Goal: Task Accomplishment & Management: Manage account settings

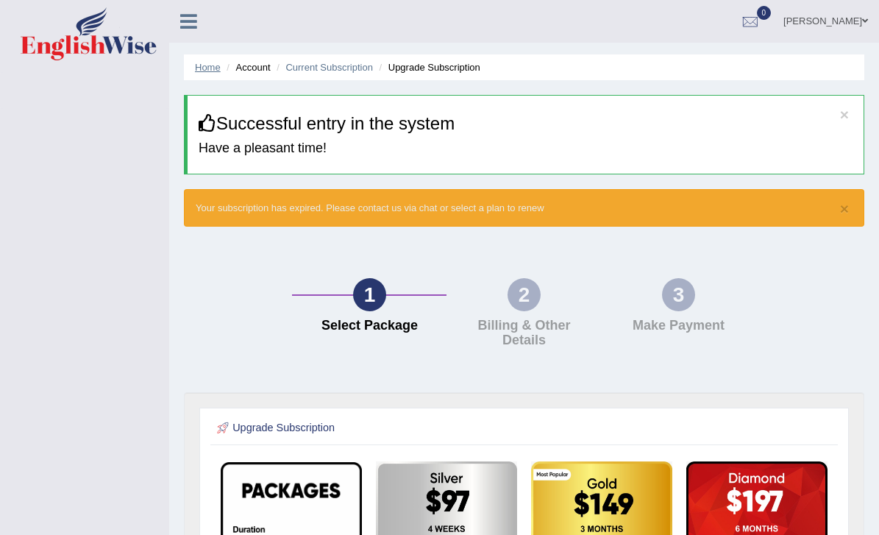
click at [210, 71] on link "Home" at bounding box center [208, 67] width 26 height 11
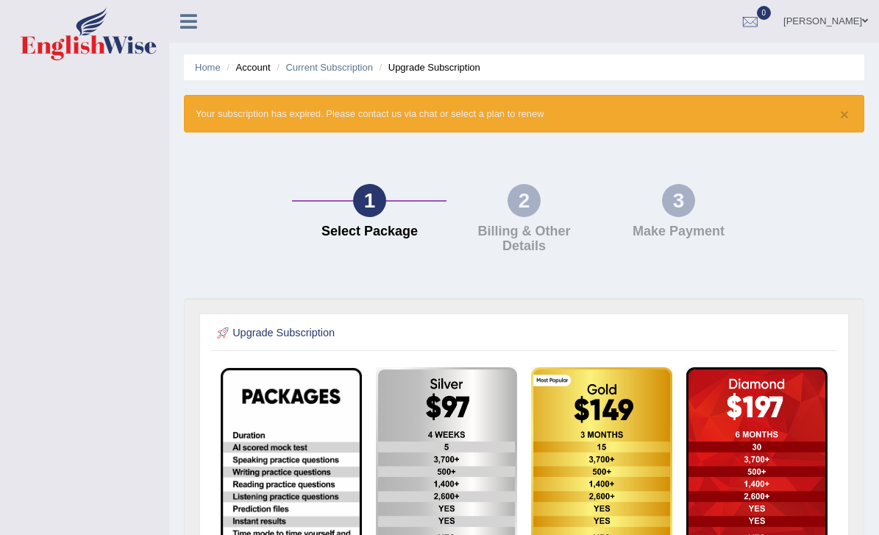
click at [253, 66] on li "Account" at bounding box center [246, 67] width 47 height 14
click at [188, 24] on icon at bounding box center [188, 21] width 17 height 19
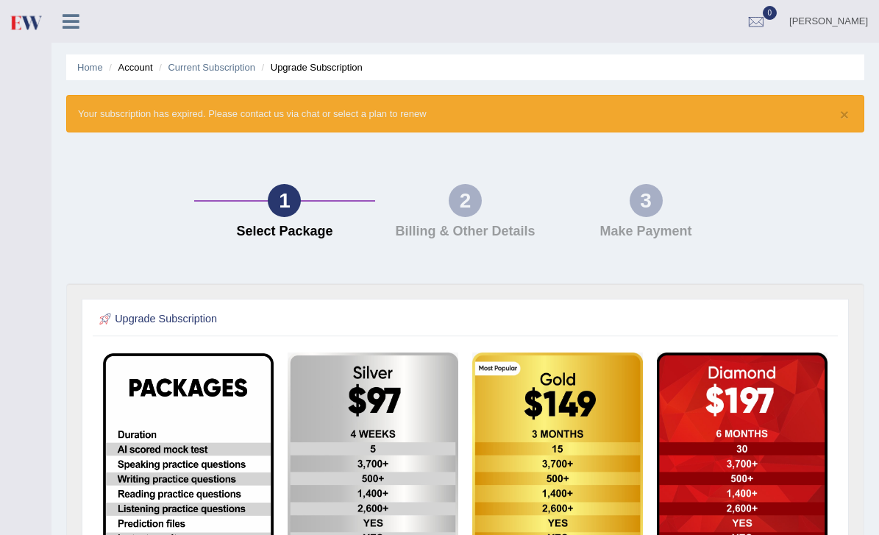
click at [139, 67] on li "Account" at bounding box center [128, 67] width 47 height 14
click at [767, 21] on div at bounding box center [756, 22] width 22 height 22
click at [706, 62] on icon at bounding box center [703, 61] width 6 height 11
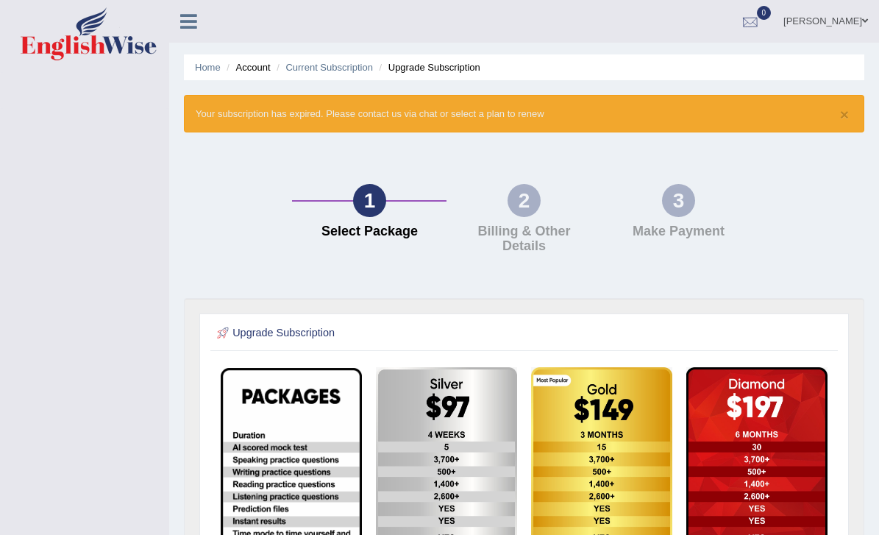
click at [773, 26] on link "0" at bounding box center [750, 19] width 44 height 38
click at [834, 26] on link "[PERSON_NAME]" at bounding box center [826, 19] width 107 height 38
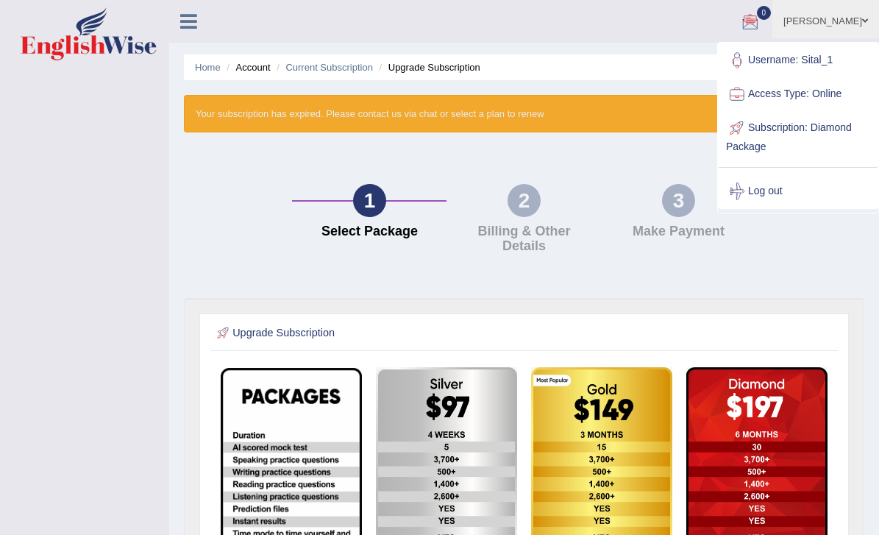
click at [773, 95] on link "Access Type: Online" at bounding box center [798, 94] width 159 height 34
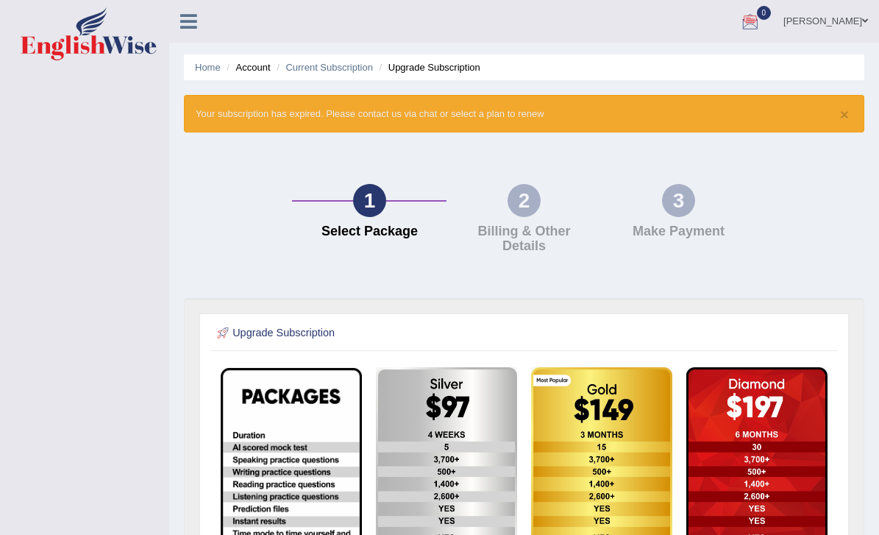
click at [191, 18] on icon at bounding box center [188, 21] width 17 height 19
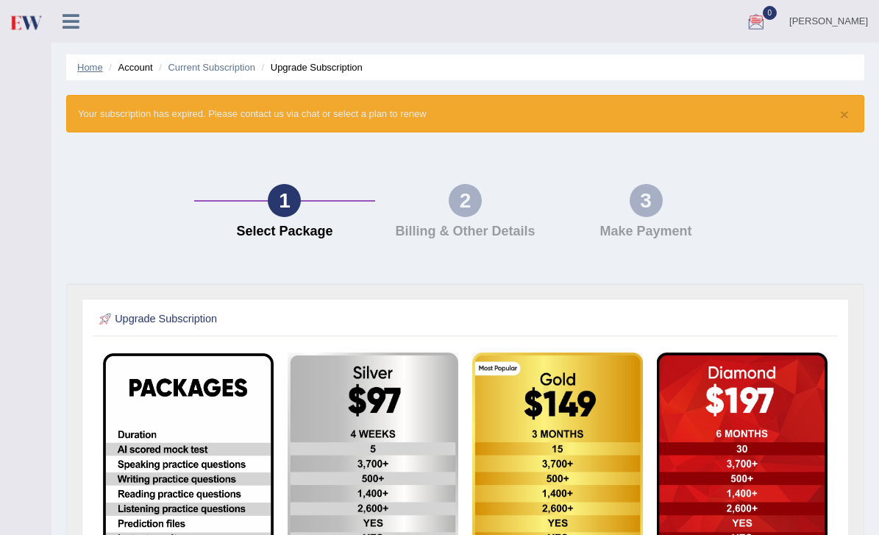
click at [94, 65] on link "Home" at bounding box center [90, 67] width 26 height 11
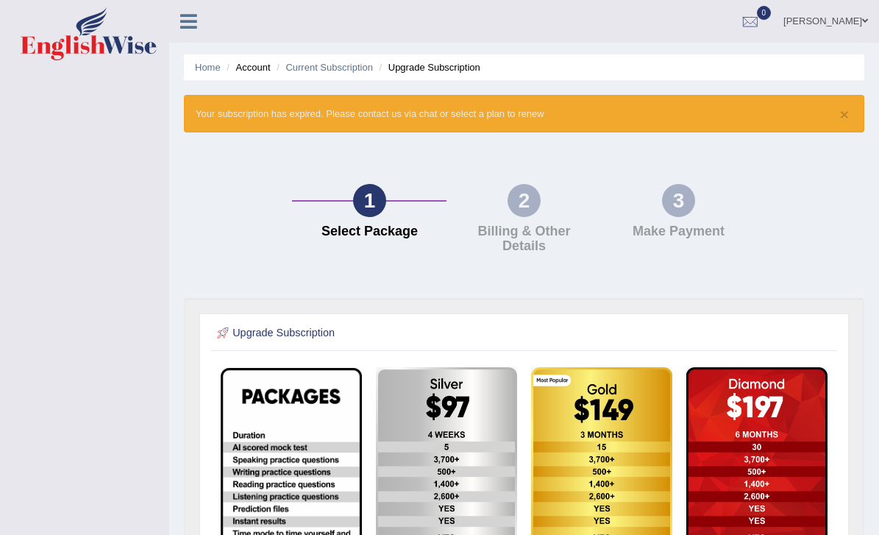
click at [677, 216] on div "3" at bounding box center [678, 200] width 33 height 33
click at [538, 213] on div "2 Billing & Other Details" at bounding box center [524, 222] width 155 height 77
click at [371, 206] on div "1" at bounding box center [369, 200] width 33 height 33
click at [370, 206] on div "1" at bounding box center [369, 200] width 33 height 33
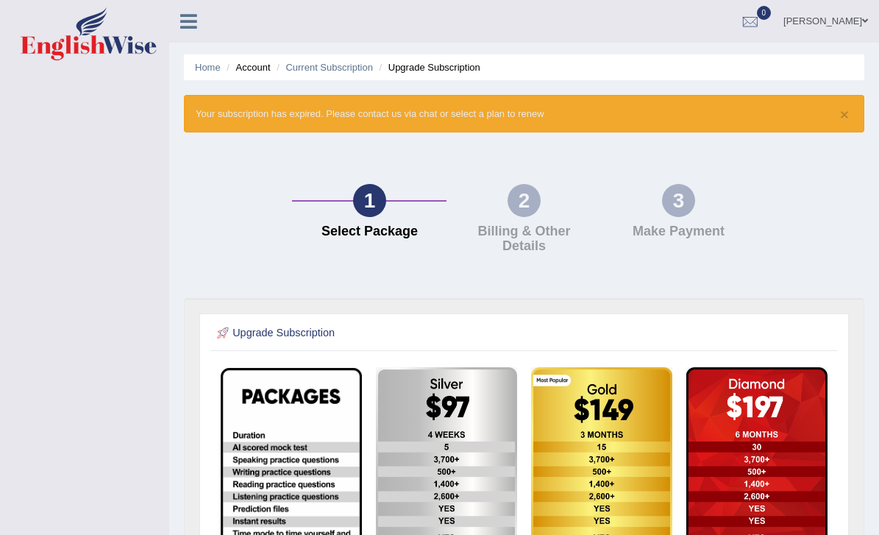
click at [258, 70] on li "Account" at bounding box center [246, 67] width 47 height 14
click at [207, 66] on link "Home" at bounding box center [208, 67] width 26 height 11
